Goal: Transaction & Acquisition: Purchase product/service

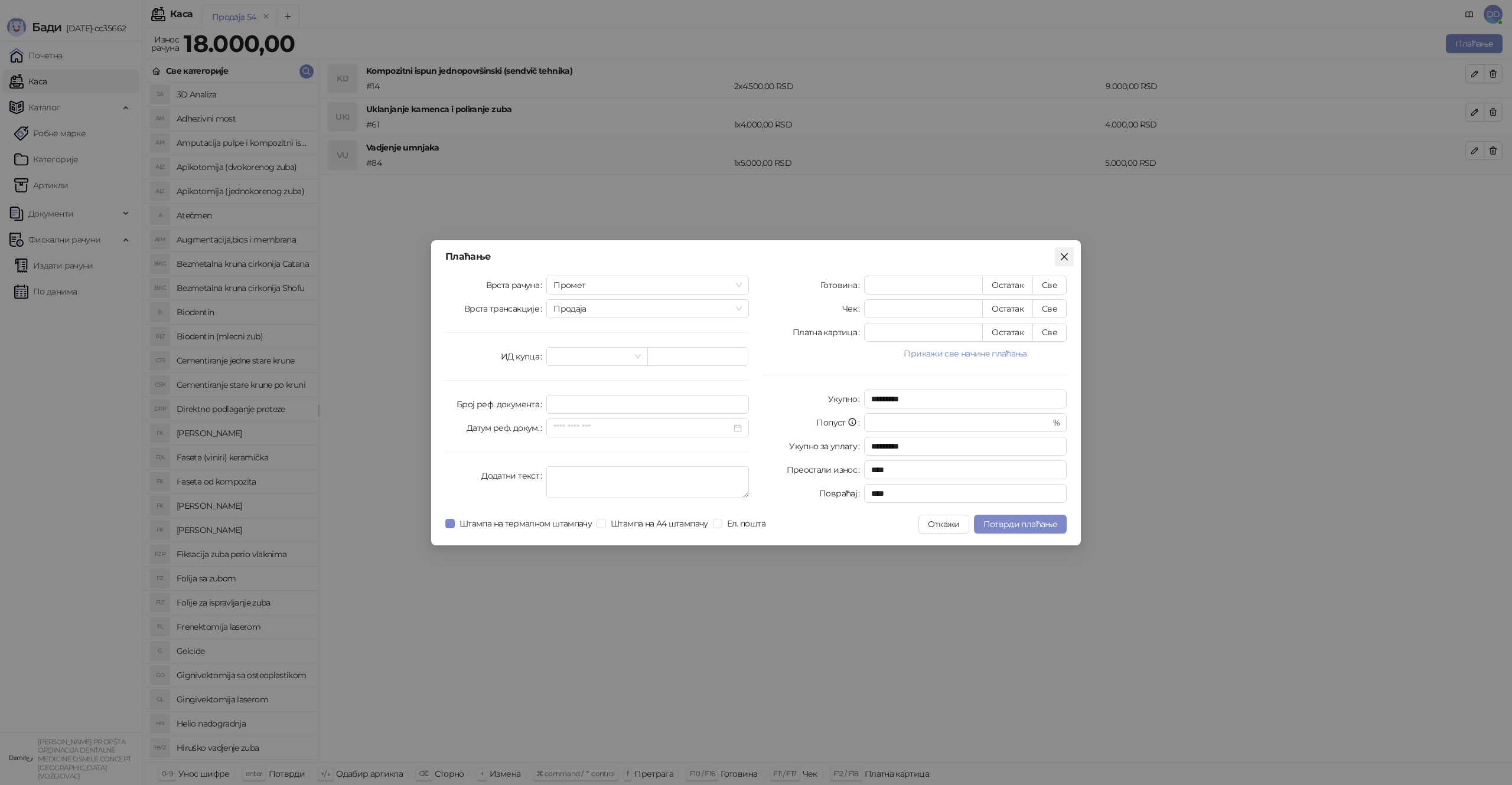
click at [1062, 254] on icon "close" at bounding box center [1064, 256] width 7 height 7
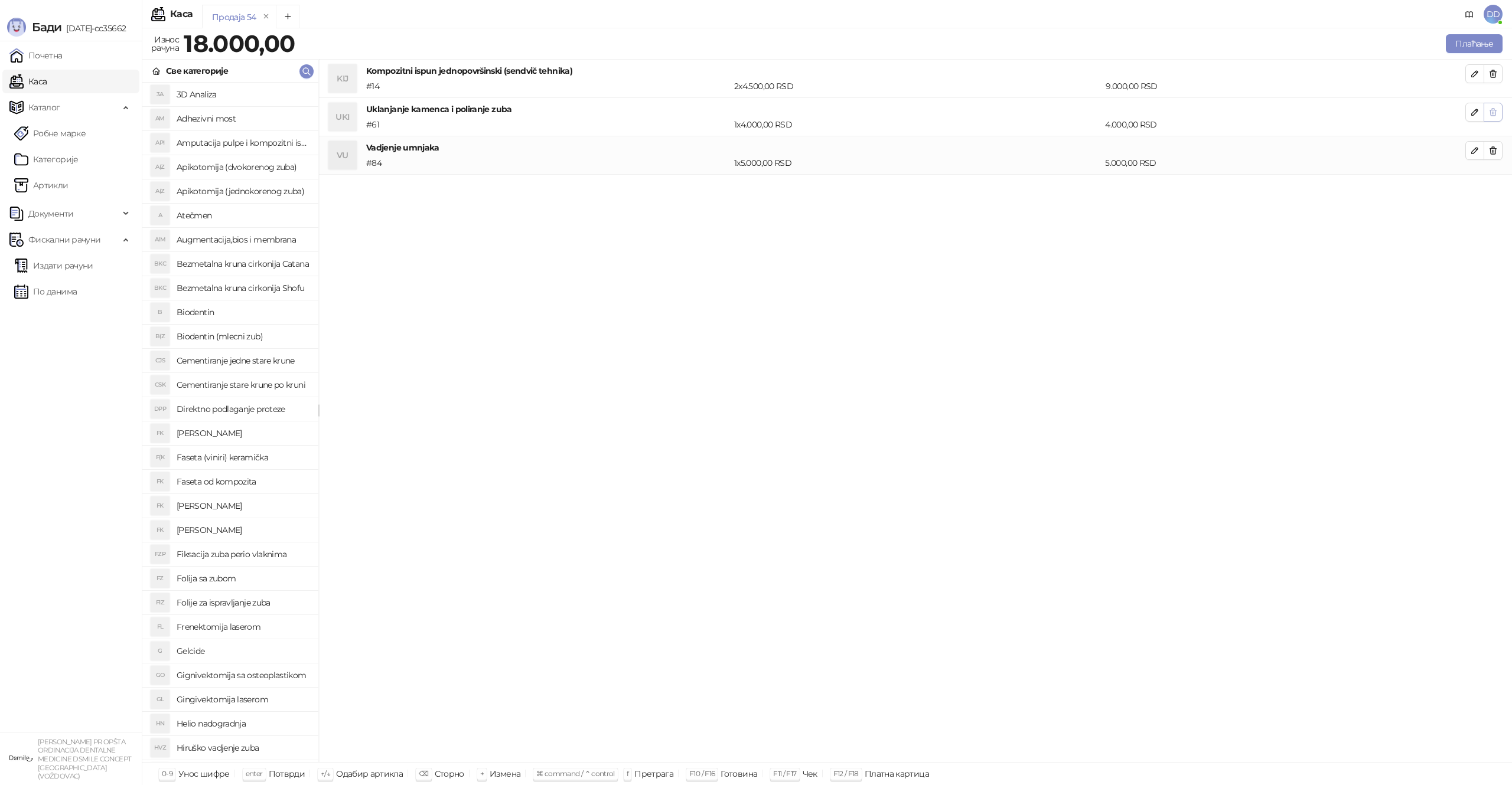
click at [1489, 72] on icon "button" at bounding box center [1493, 74] width 9 height 9
click at [1489, 73] on icon "button" at bounding box center [1493, 74] width 9 height 9
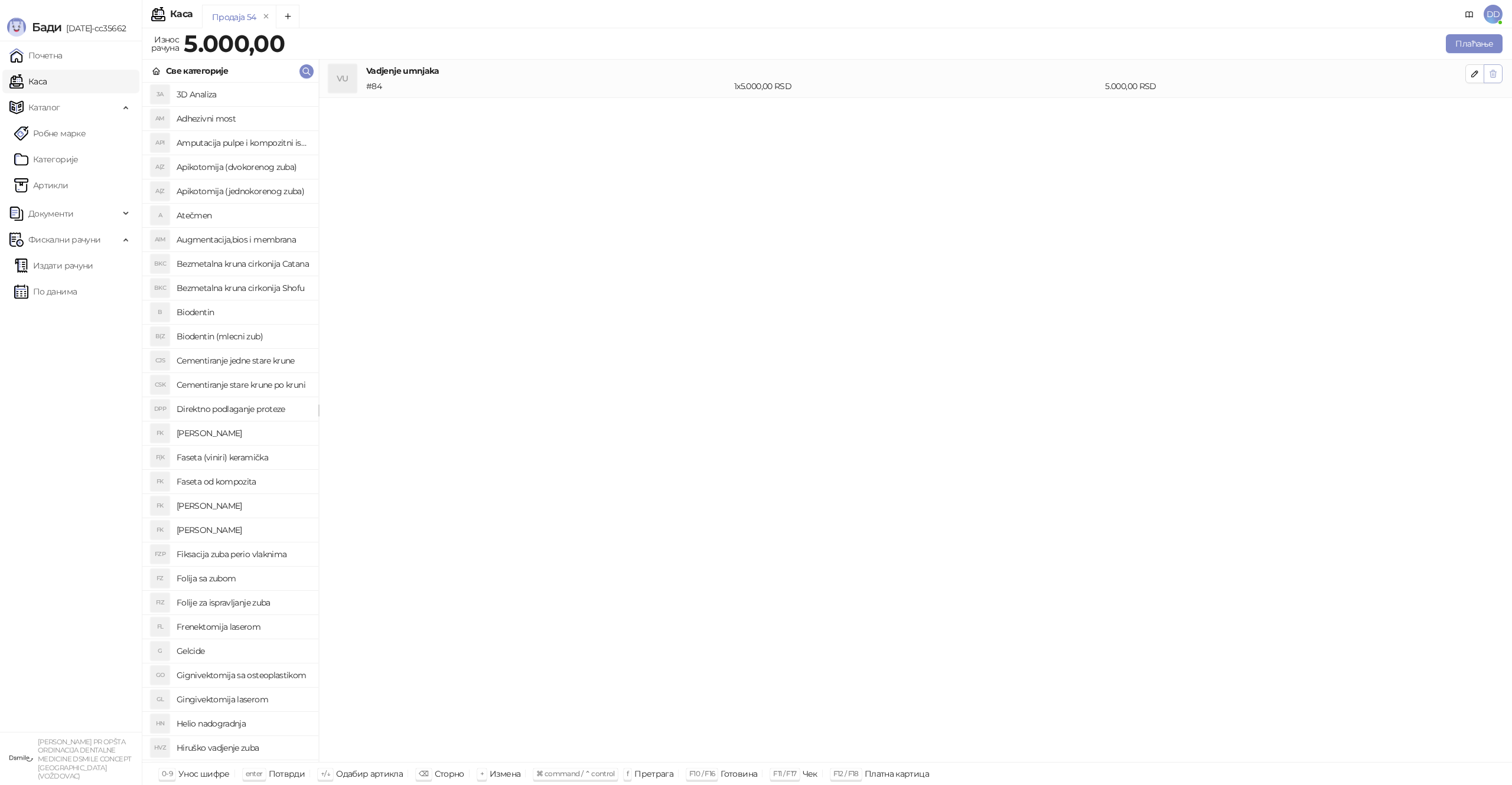
click at [1489, 74] on icon "button" at bounding box center [1493, 74] width 9 height 9
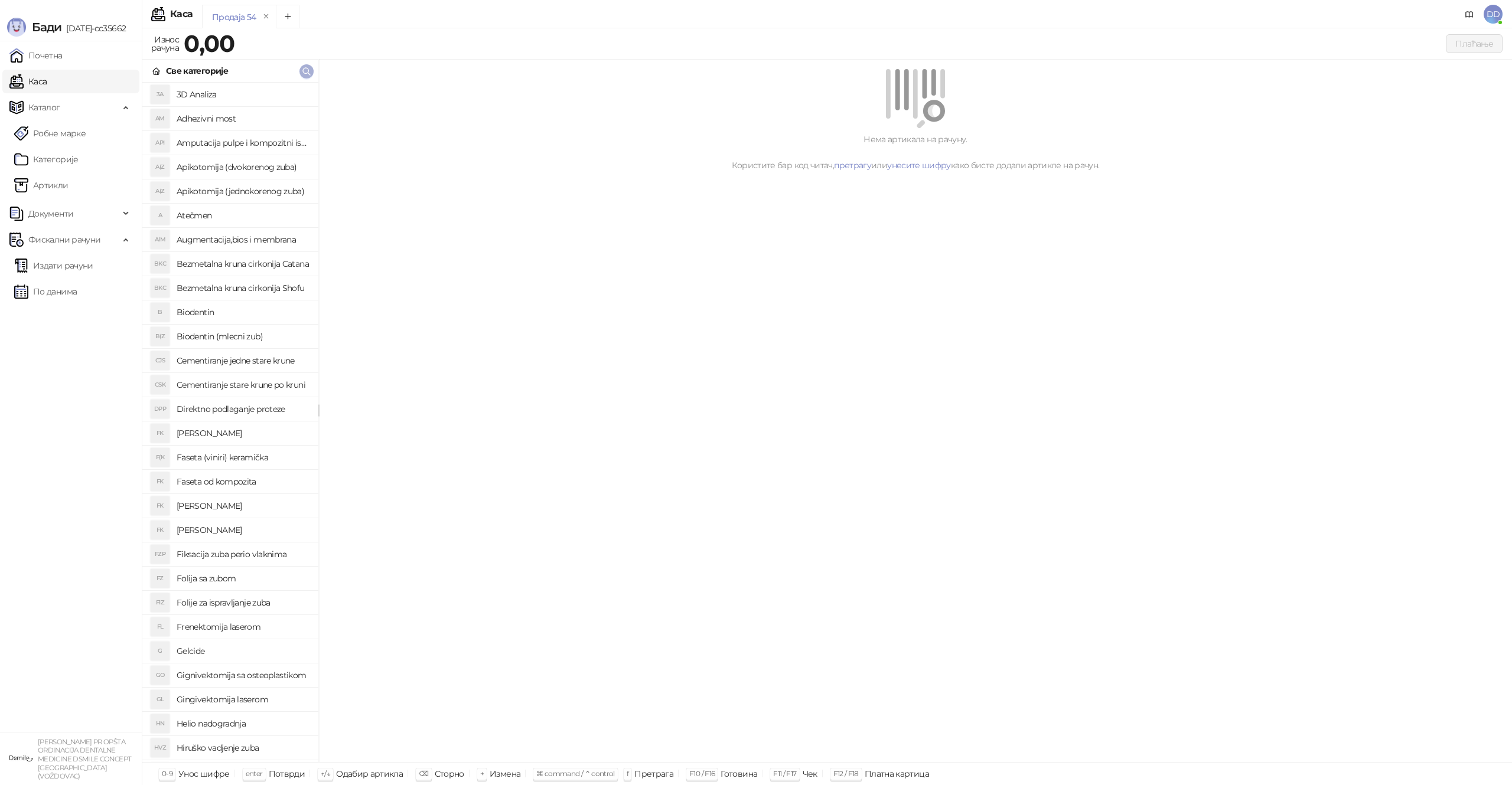
click at [313, 72] on button "button" at bounding box center [306, 72] width 14 height 14
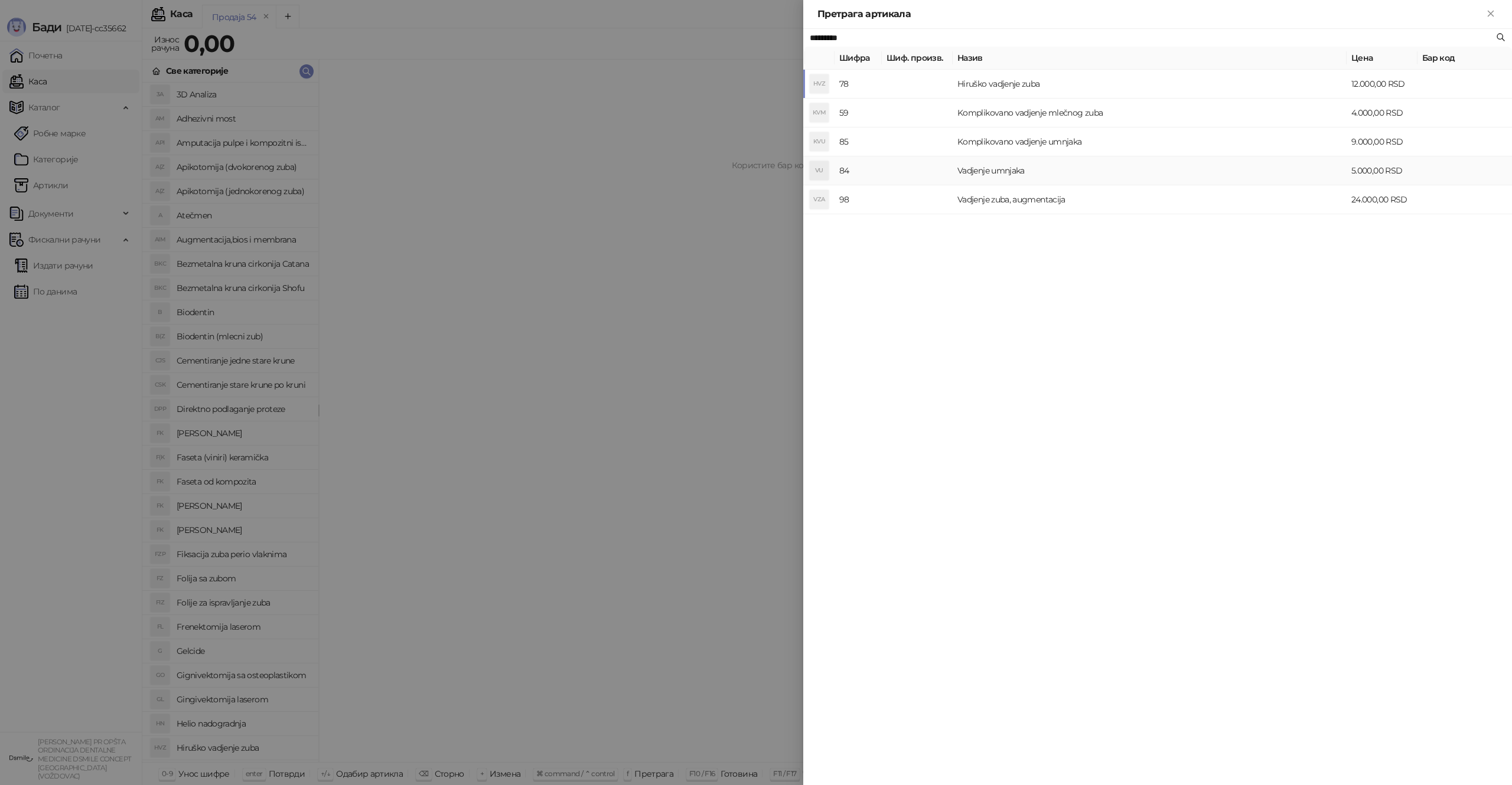
click at [1034, 173] on td "Vadjenje umnjaka" at bounding box center [1149, 171] width 394 height 29
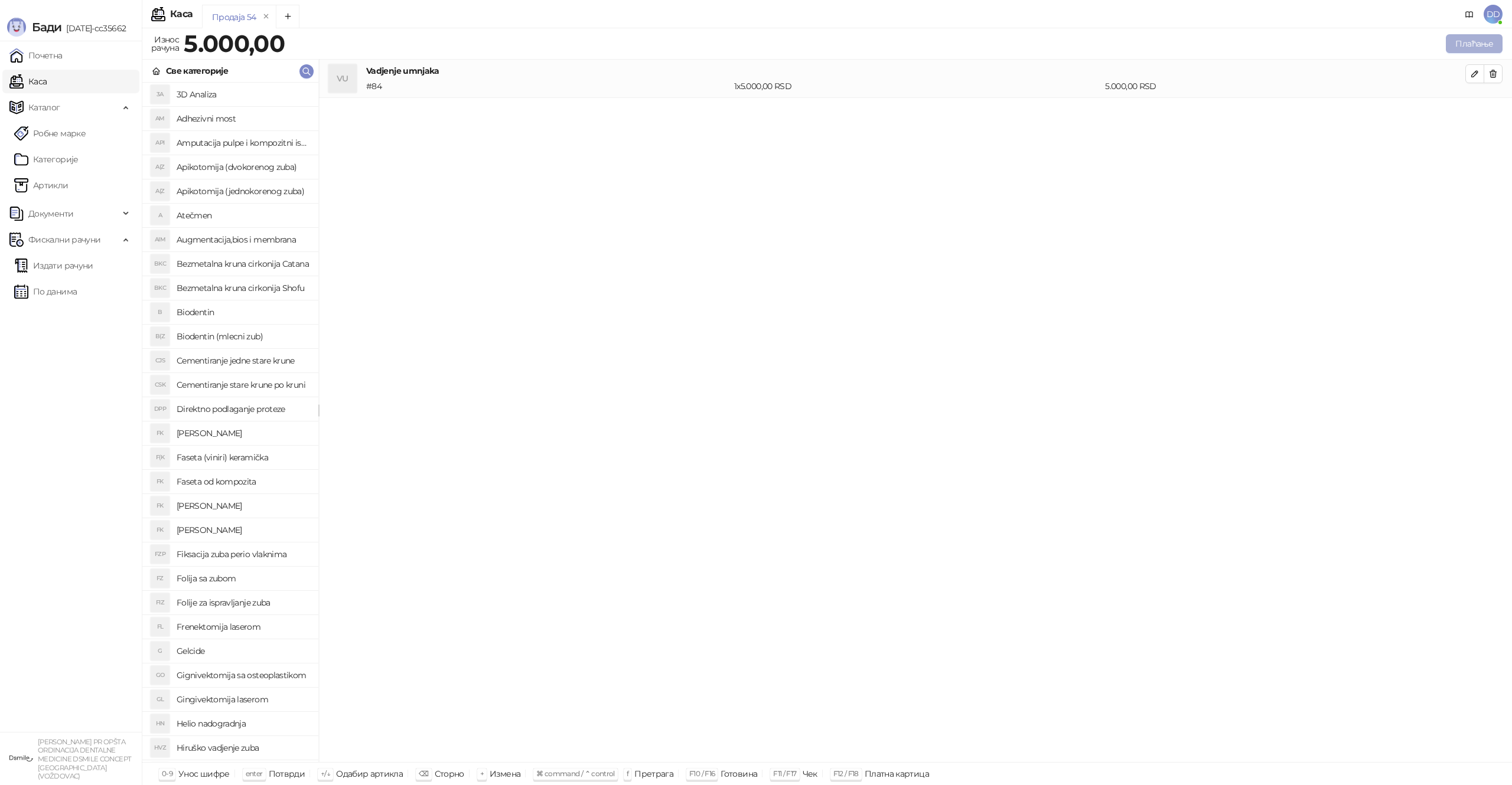
click at [1460, 46] on button "Плаћање" at bounding box center [1474, 44] width 57 height 19
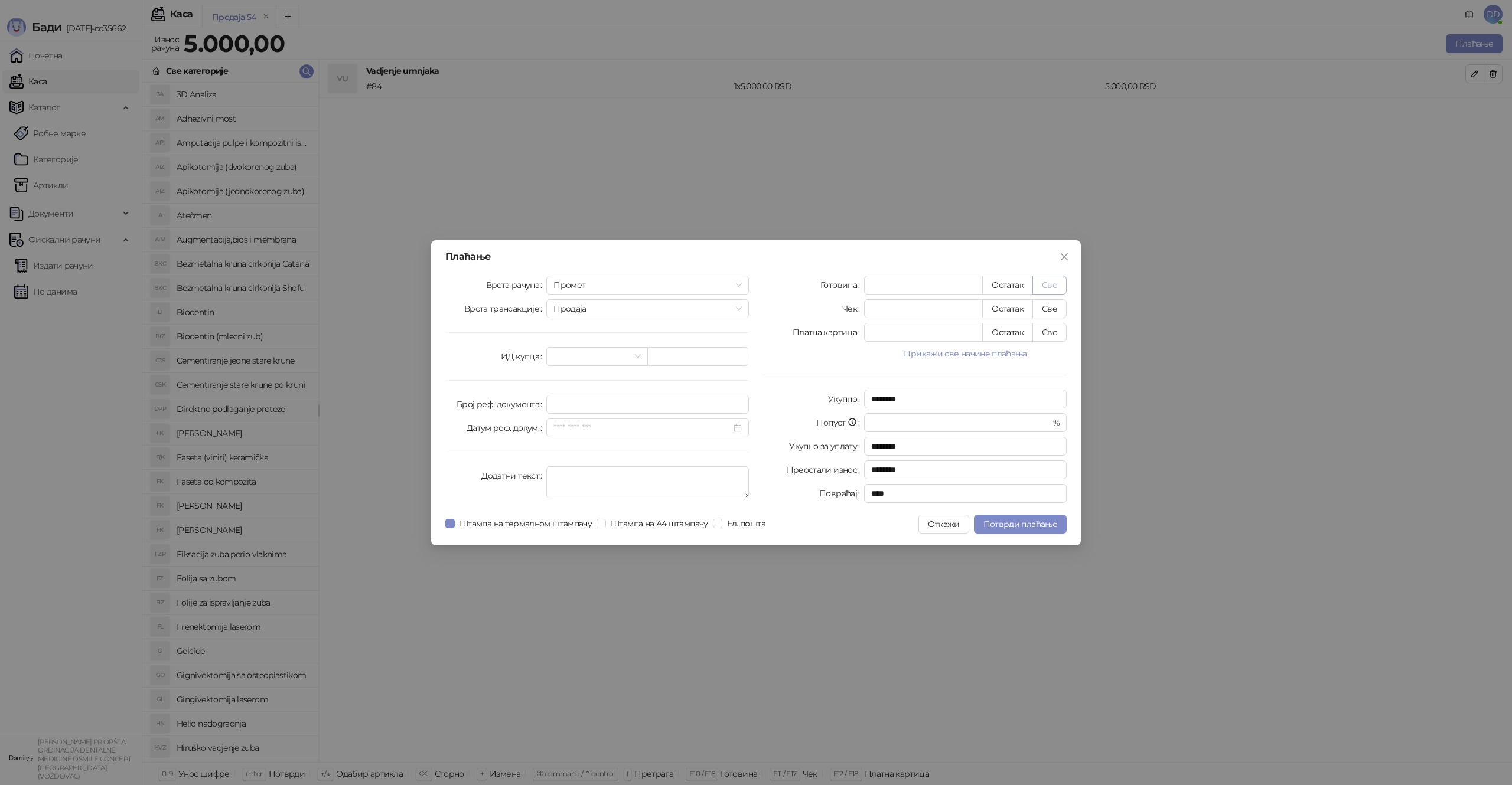
click at [1051, 285] on button "Све" at bounding box center [1050, 285] width 34 height 19
type input "****"
click at [1001, 529] on span "Потврди плаћање" at bounding box center [1020, 525] width 74 height 11
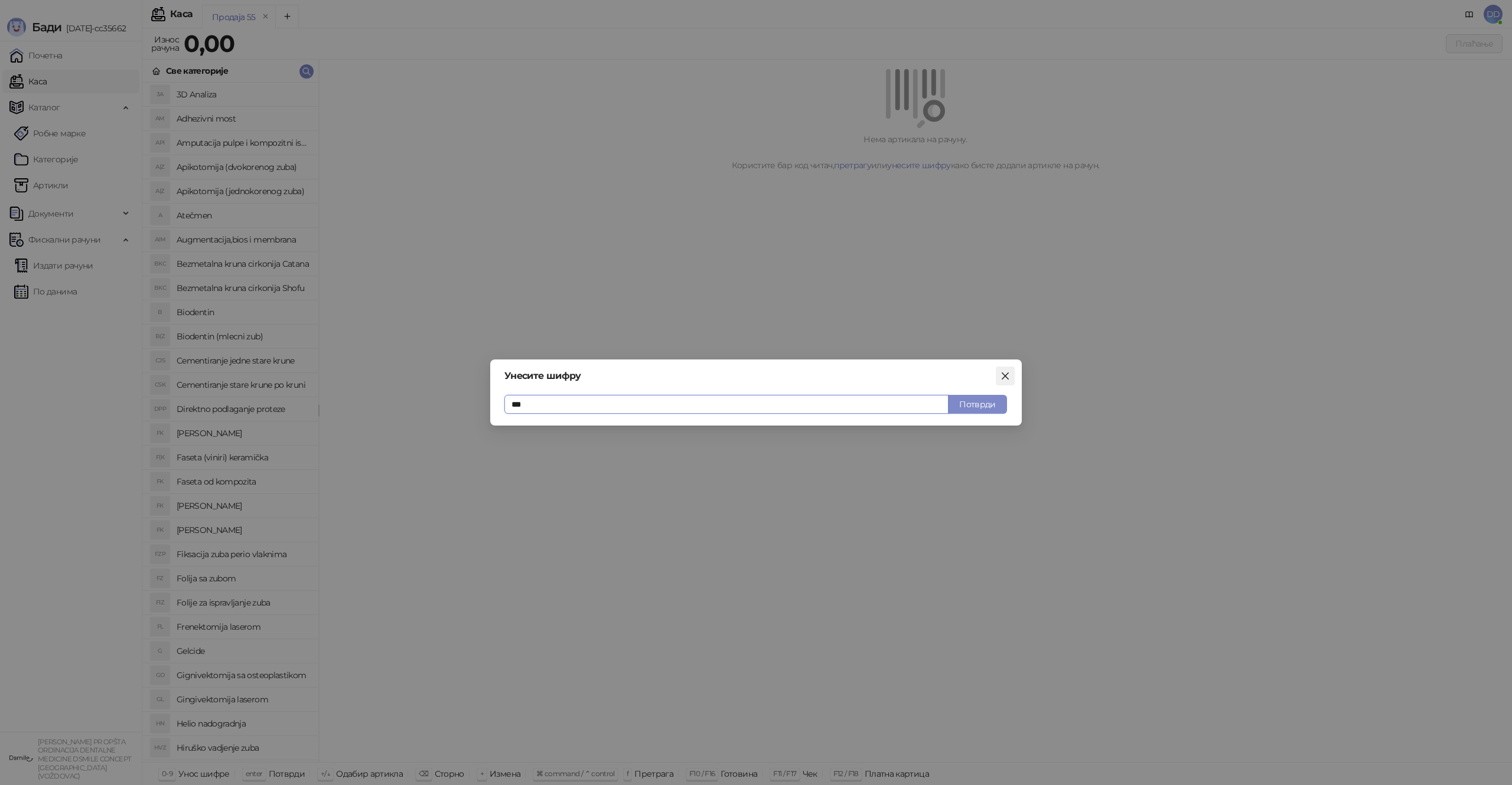
click at [1010, 373] on span "Close" at bounding box center [1005, 376] width 19 height 9
